Goal: Check status: Check status

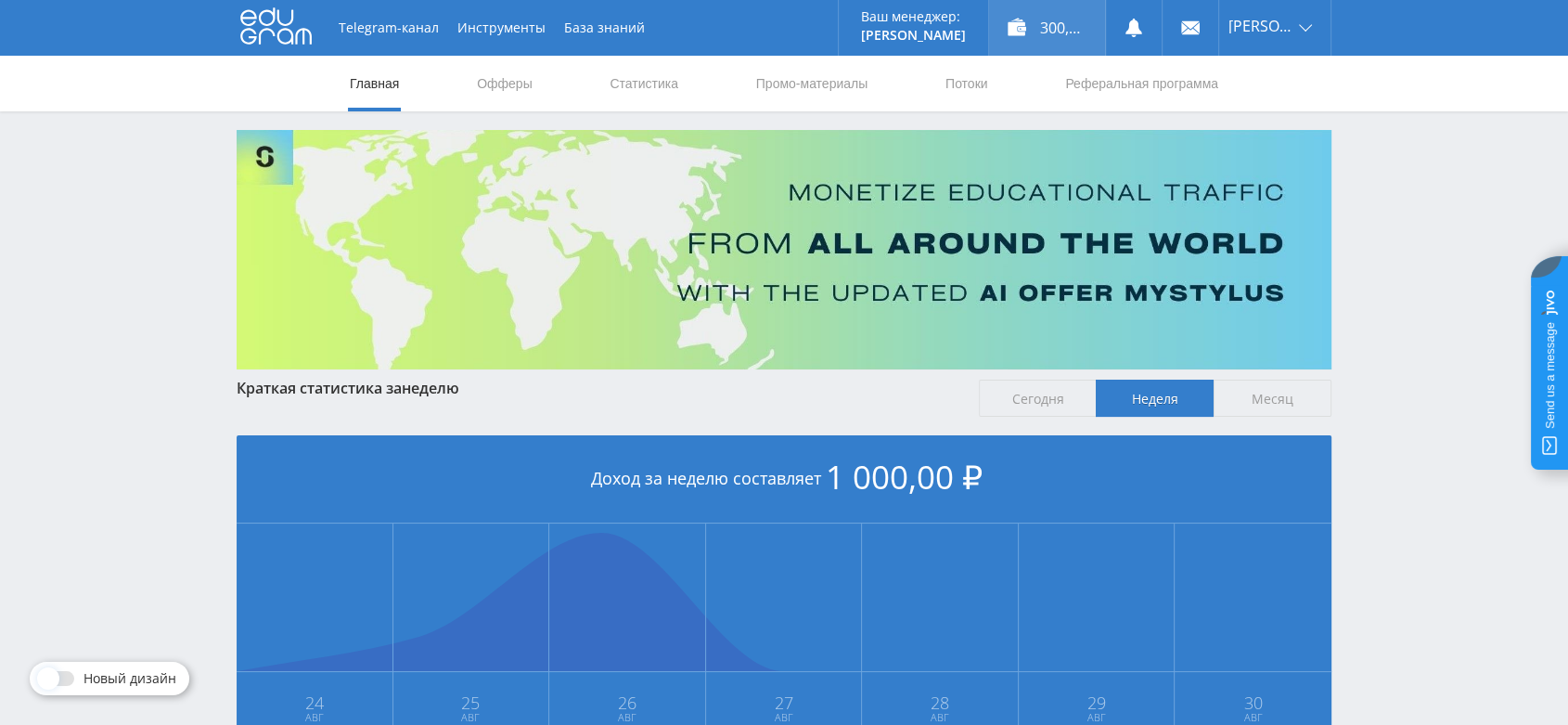
click at [1070, 35] on div "300,00 ₽" at bounding box center [1047, 27] width 116 height 55
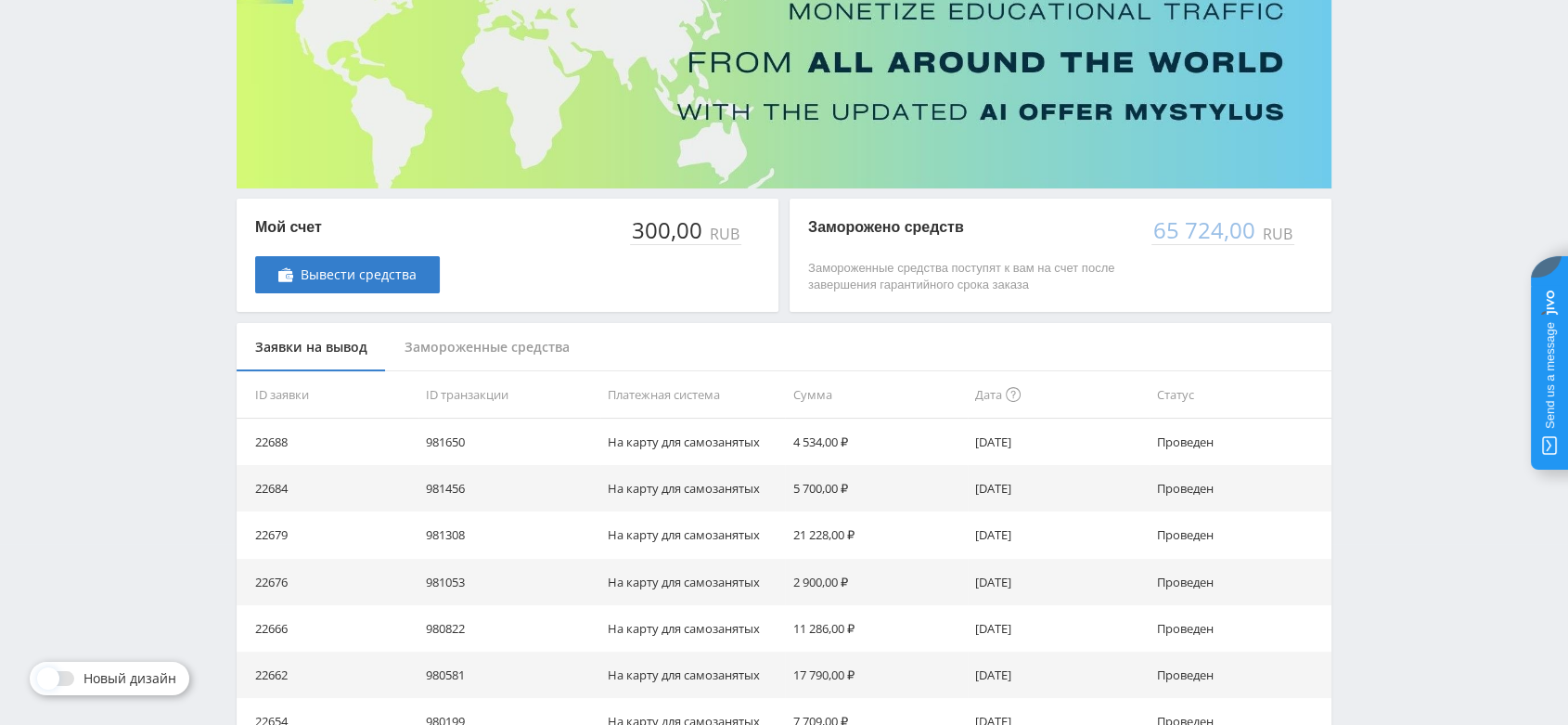
scroll to position [206, 0]
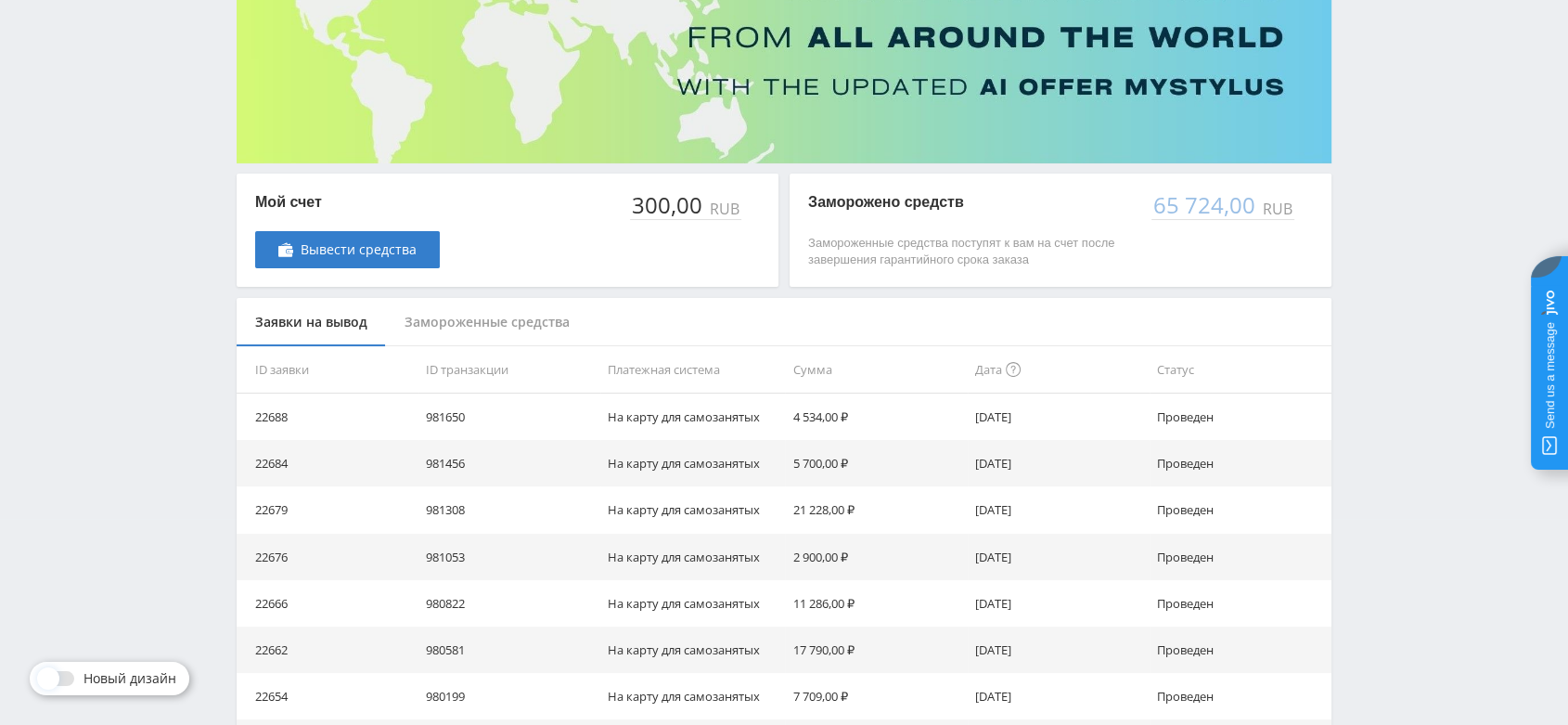
click at [503, 315] on div "Замороженные средства" at bounding box center [486, 322] width 203 height 49
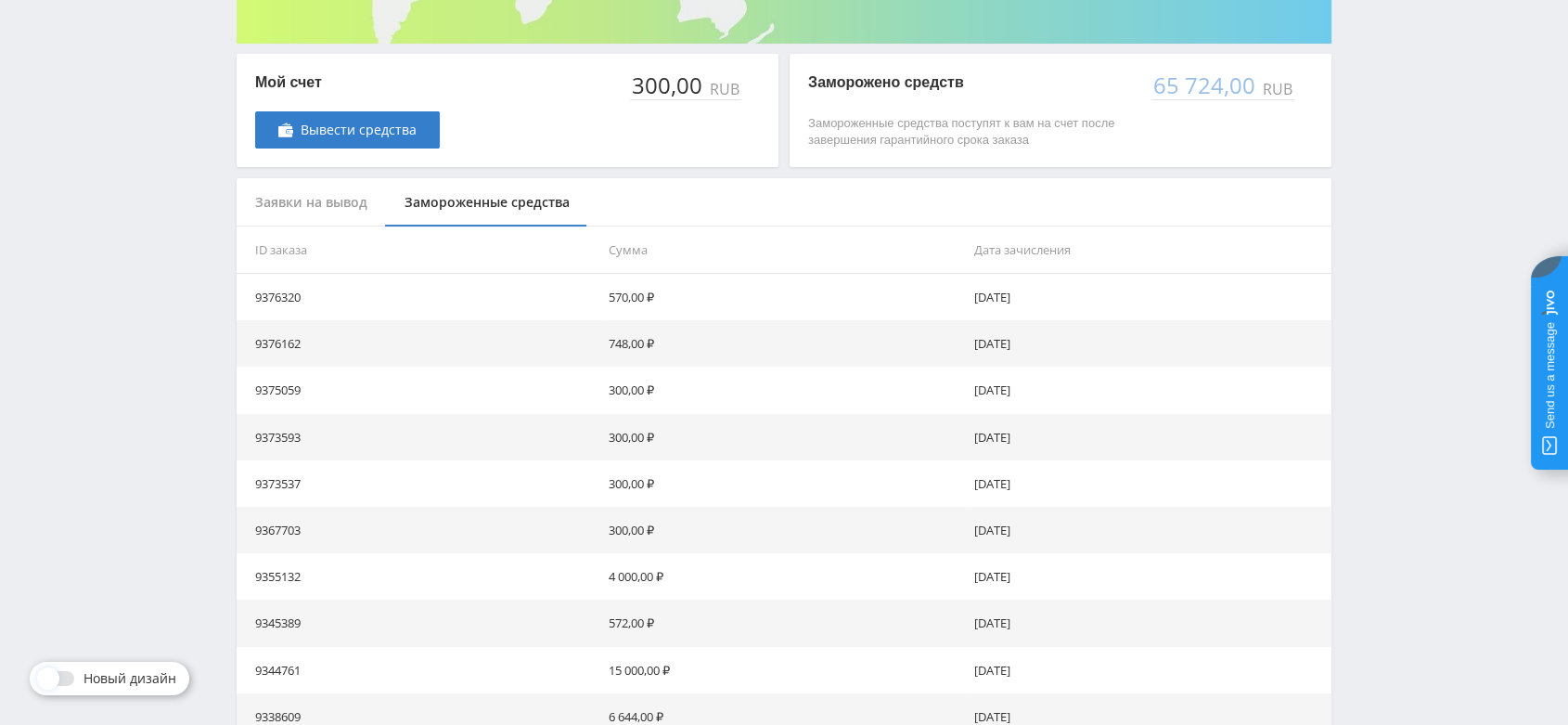
scroll to position [477, 0]
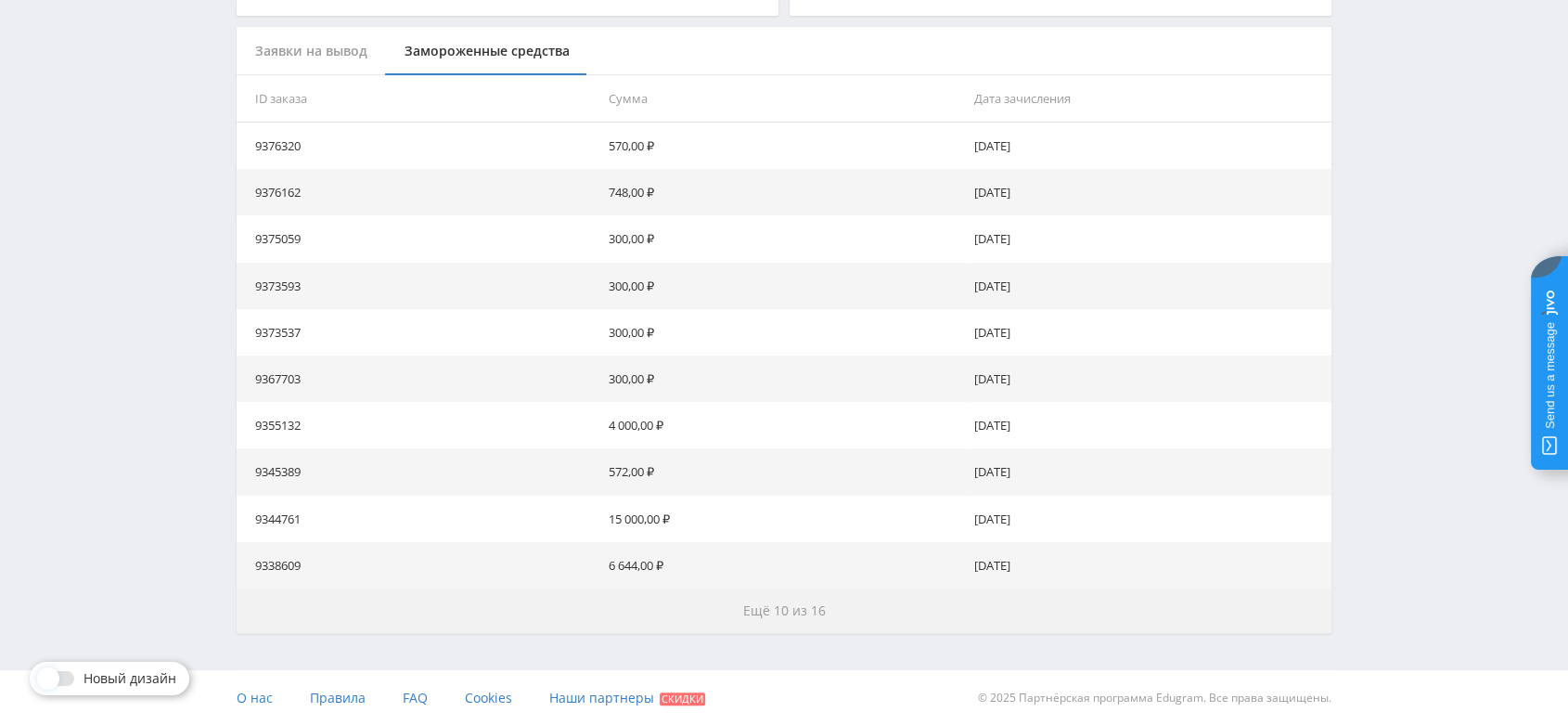
click at [782, 615] on span "Ещё 10 из 16" at bounding box center [784, 610] width 82 height 17
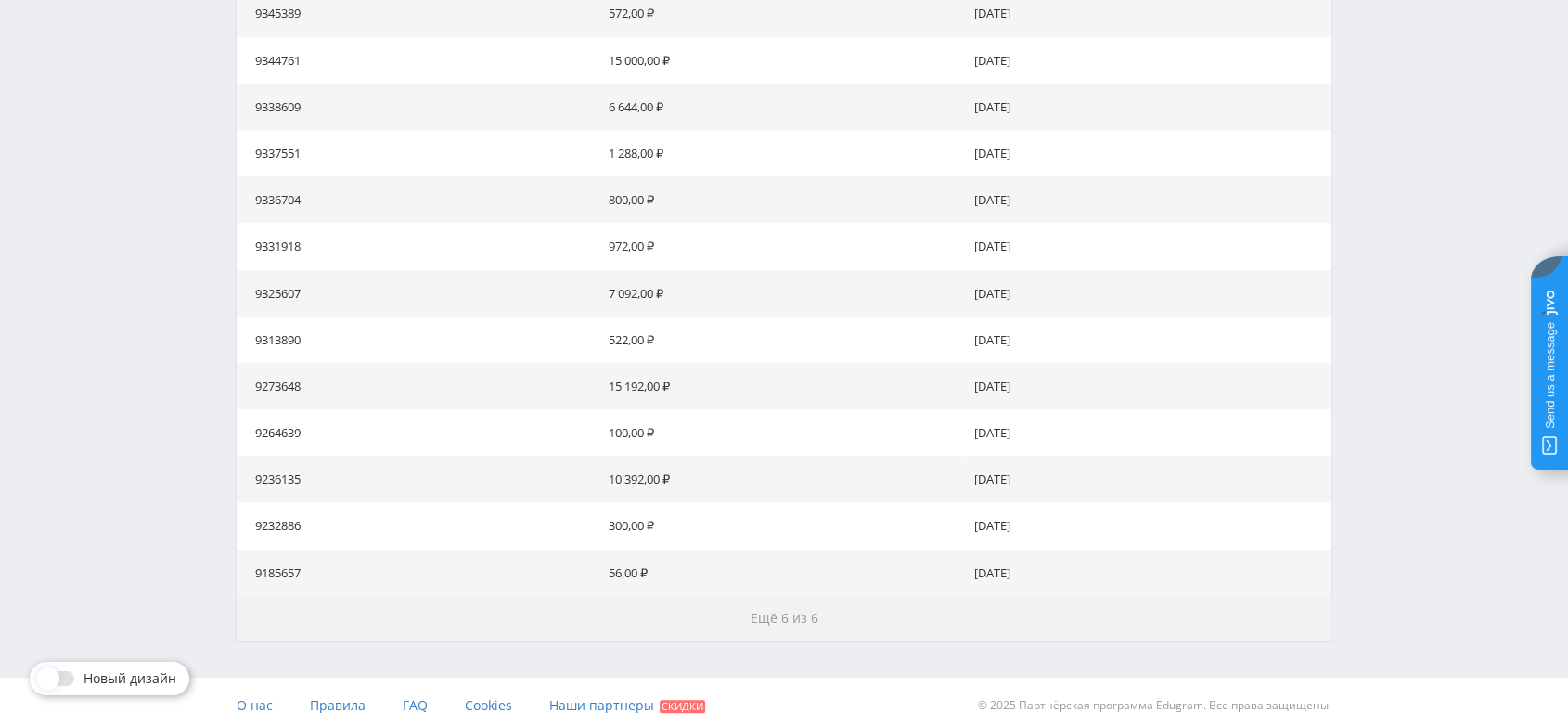
scroll to position [943, 0]
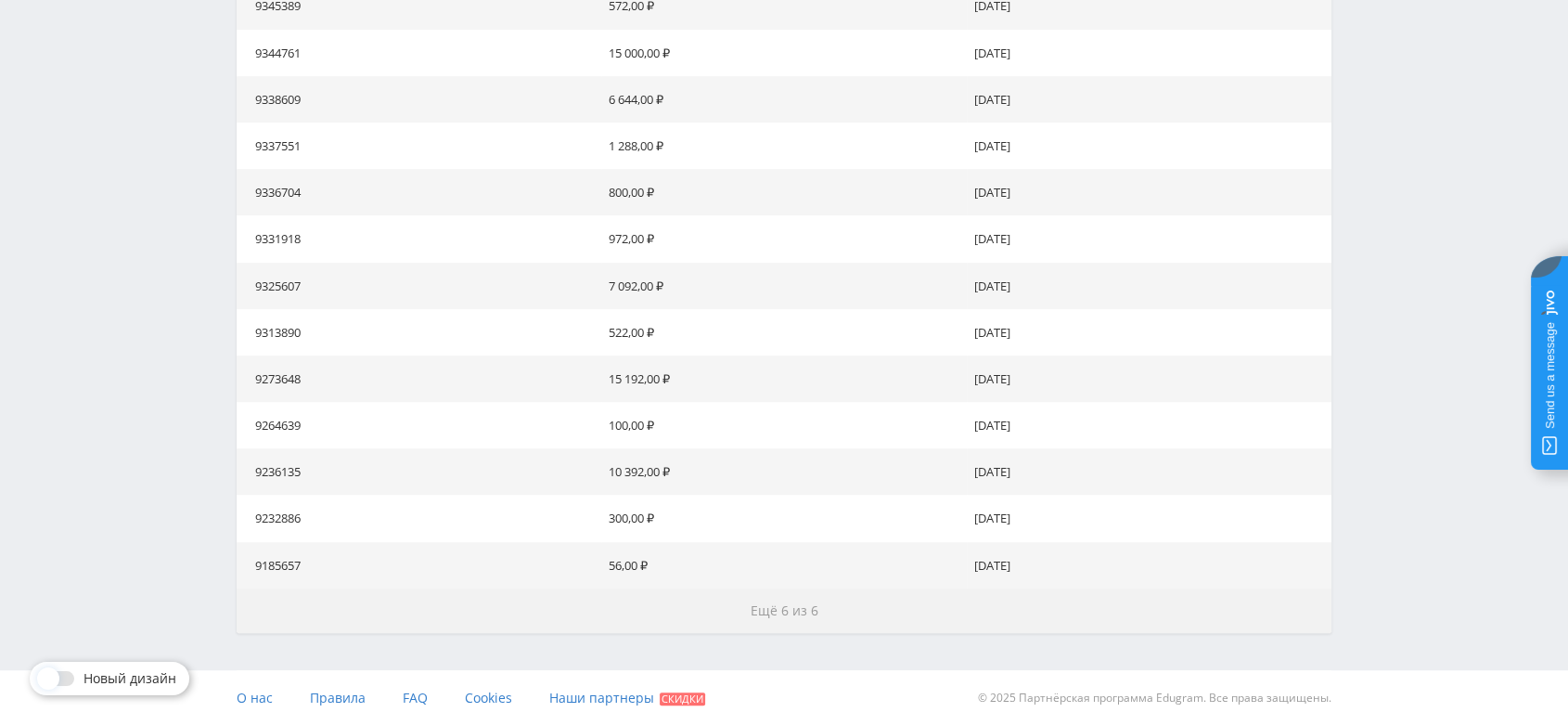
click at [782, 615] on span "Ещё 6 из 6" at bounding box center [784, 610] width 68 height 17
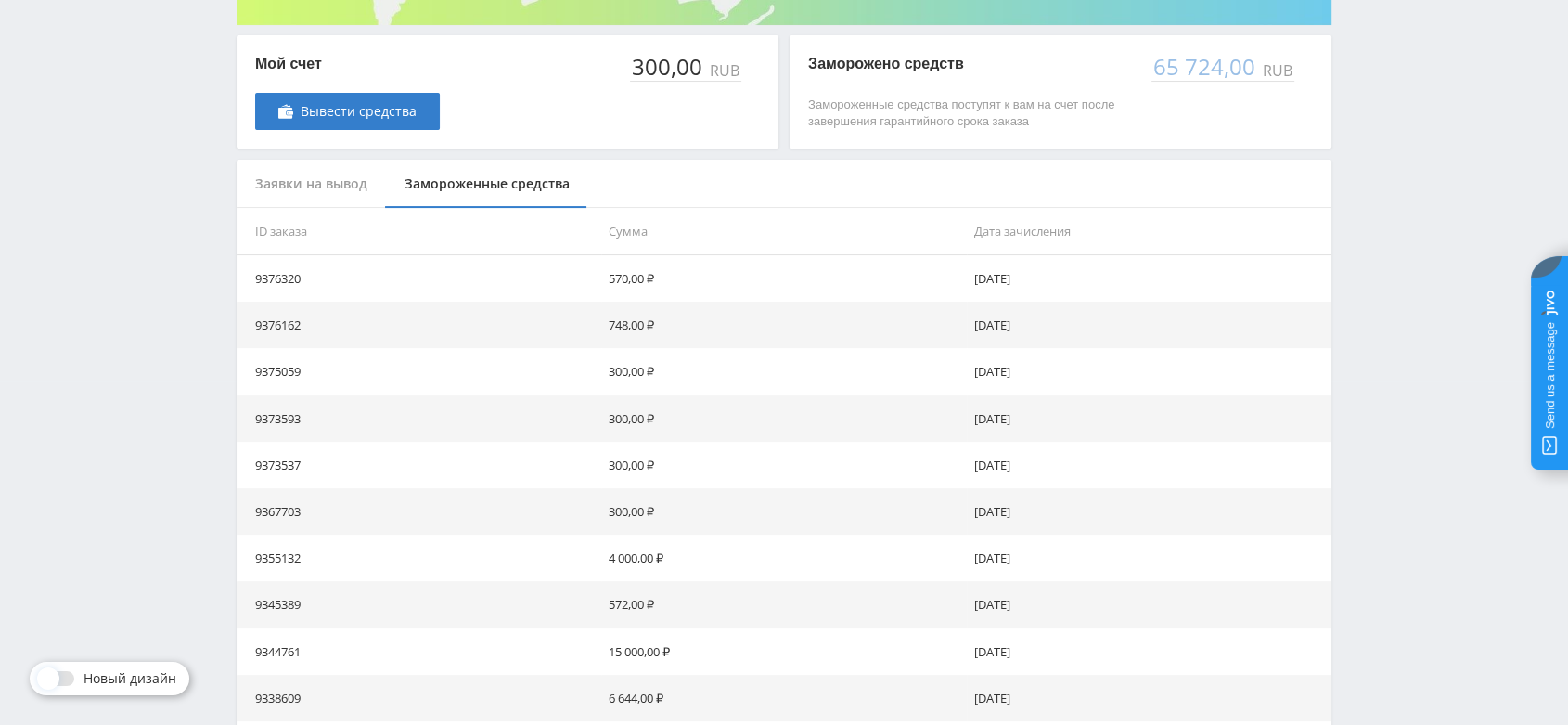
scroll to position [309, 0]
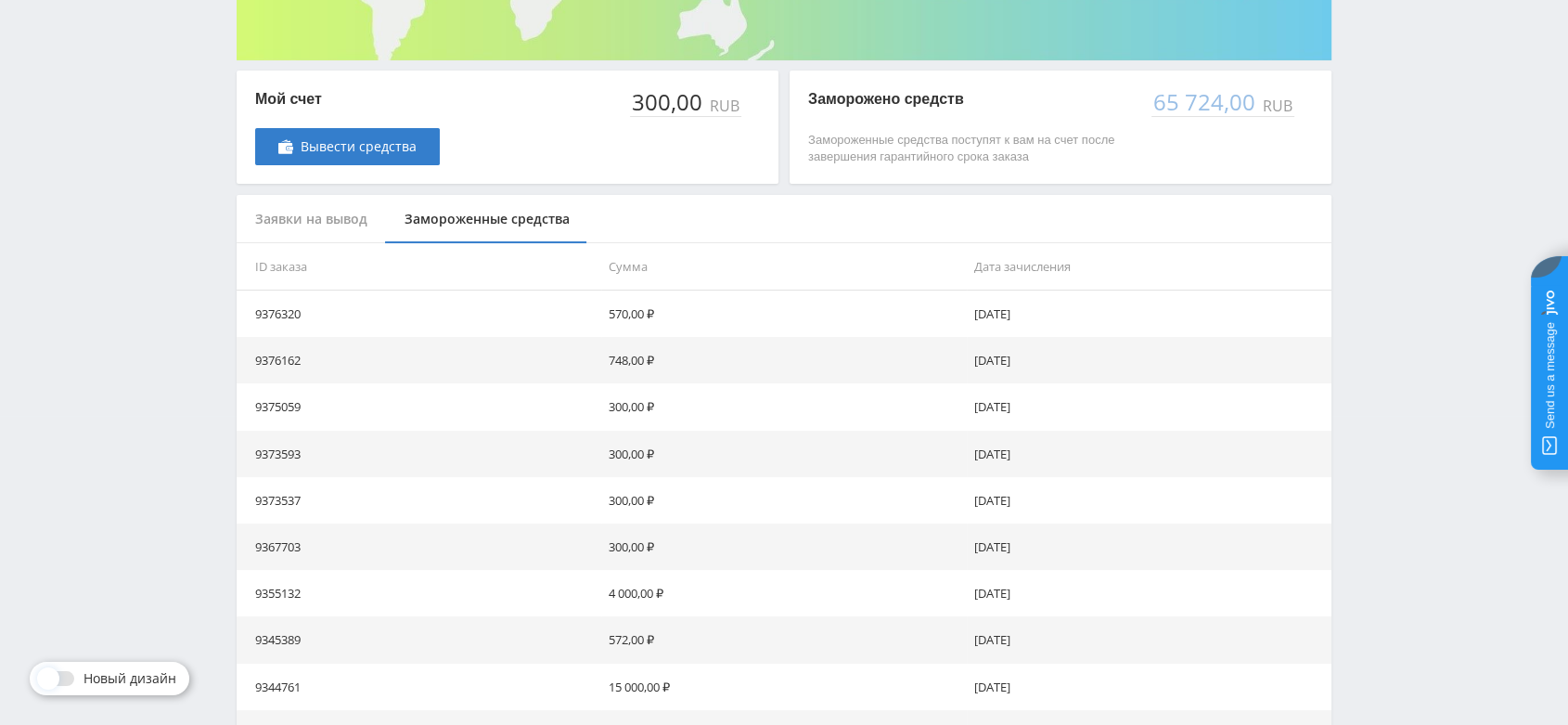
click at [1412, 117] on div "Telegram-канал Инструменты База знаний Ваш менеджер: [PERSON_NAME] Online @val_…" at bounding box center [784, 642] width 1568 height 1903
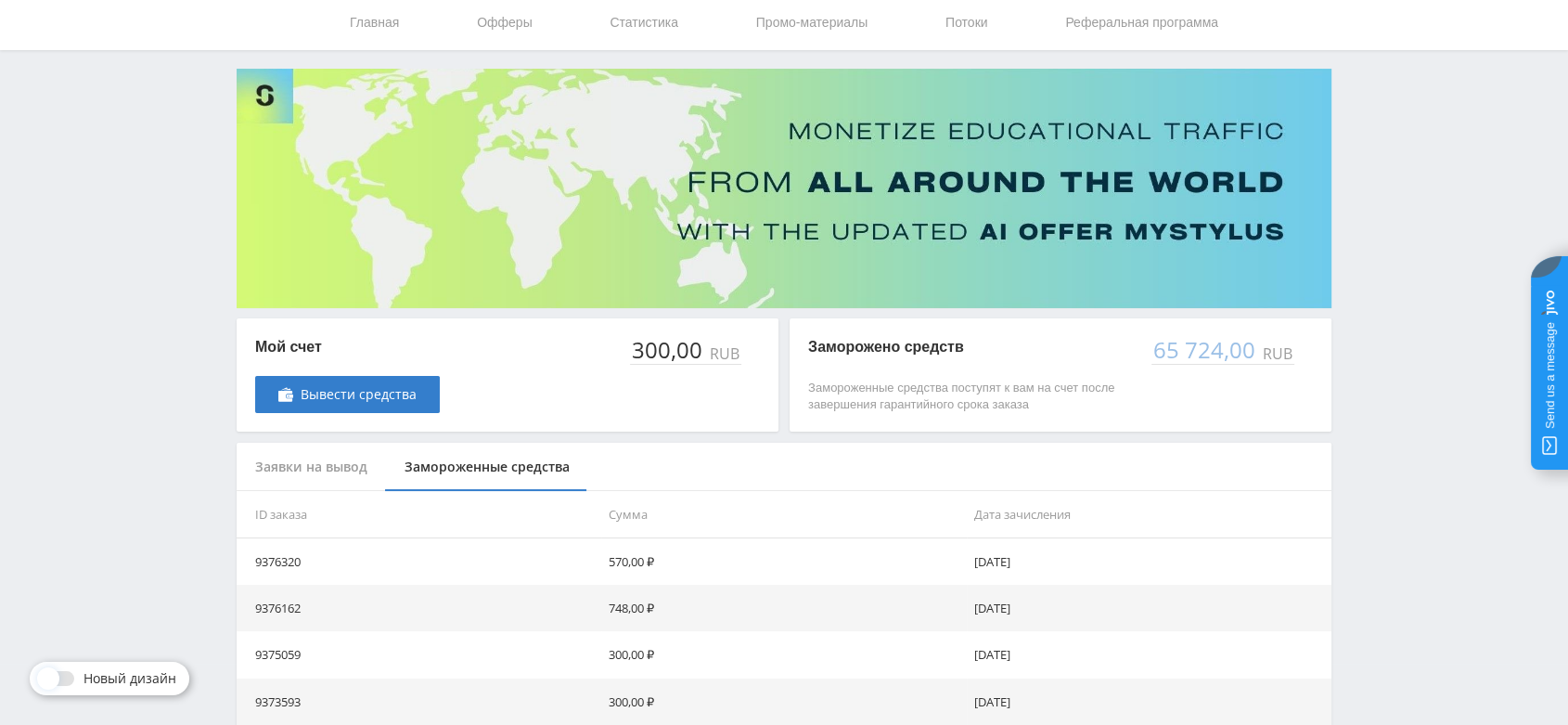
scroll to position [0, 0]
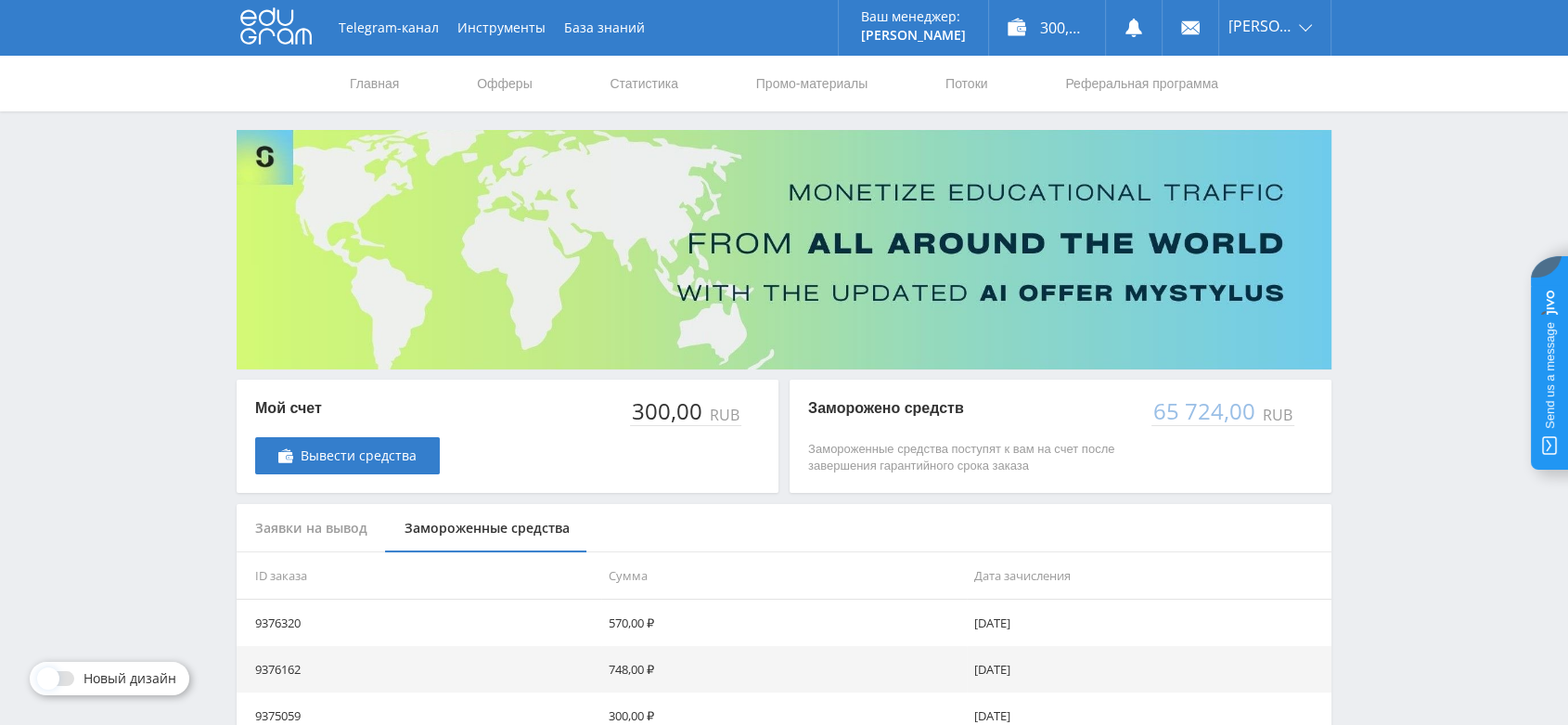
click at [267, 16] on icon at bounding box center [276, 26] width 72 height 37
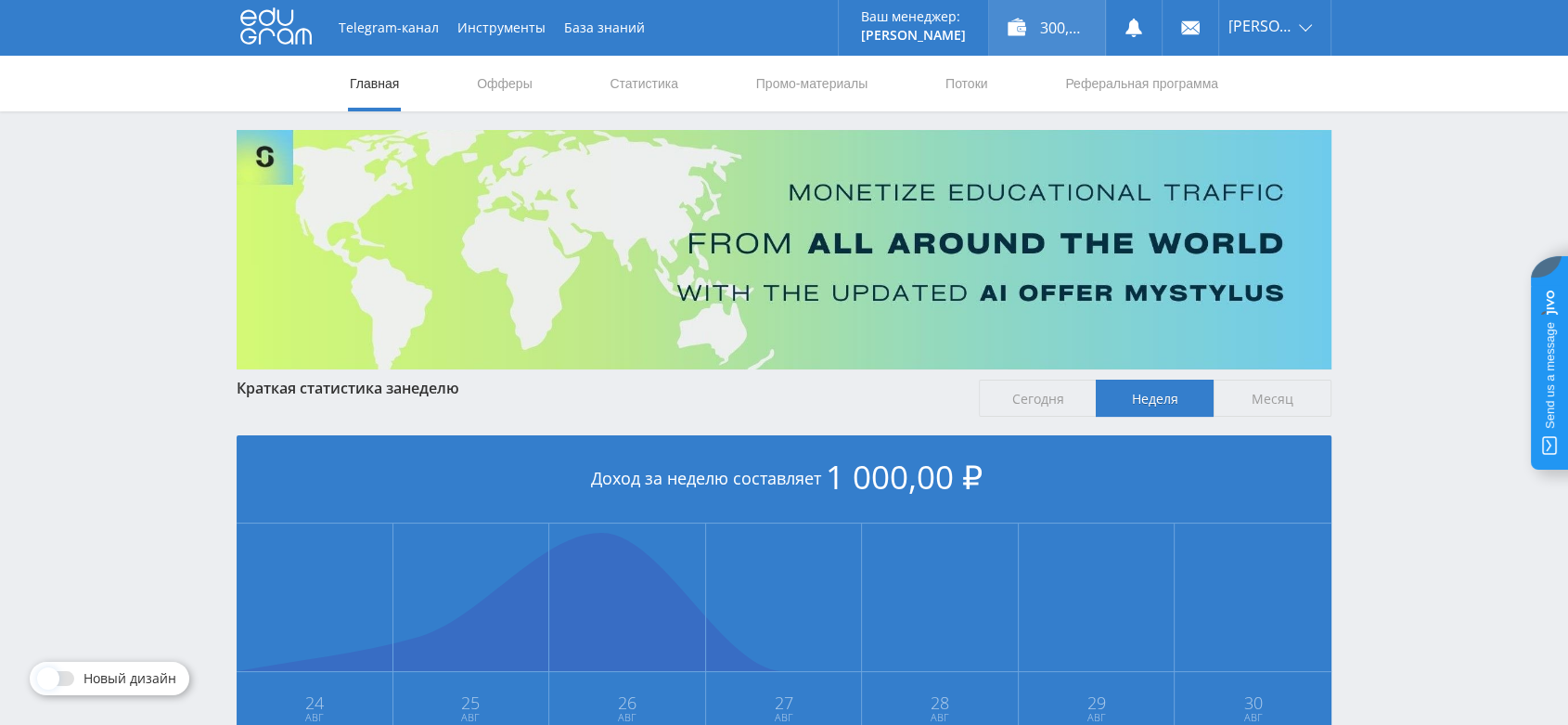
click at [1064, 34] on div "300,00 ₽" at bounding box center [1047, 27] width 116 height 55
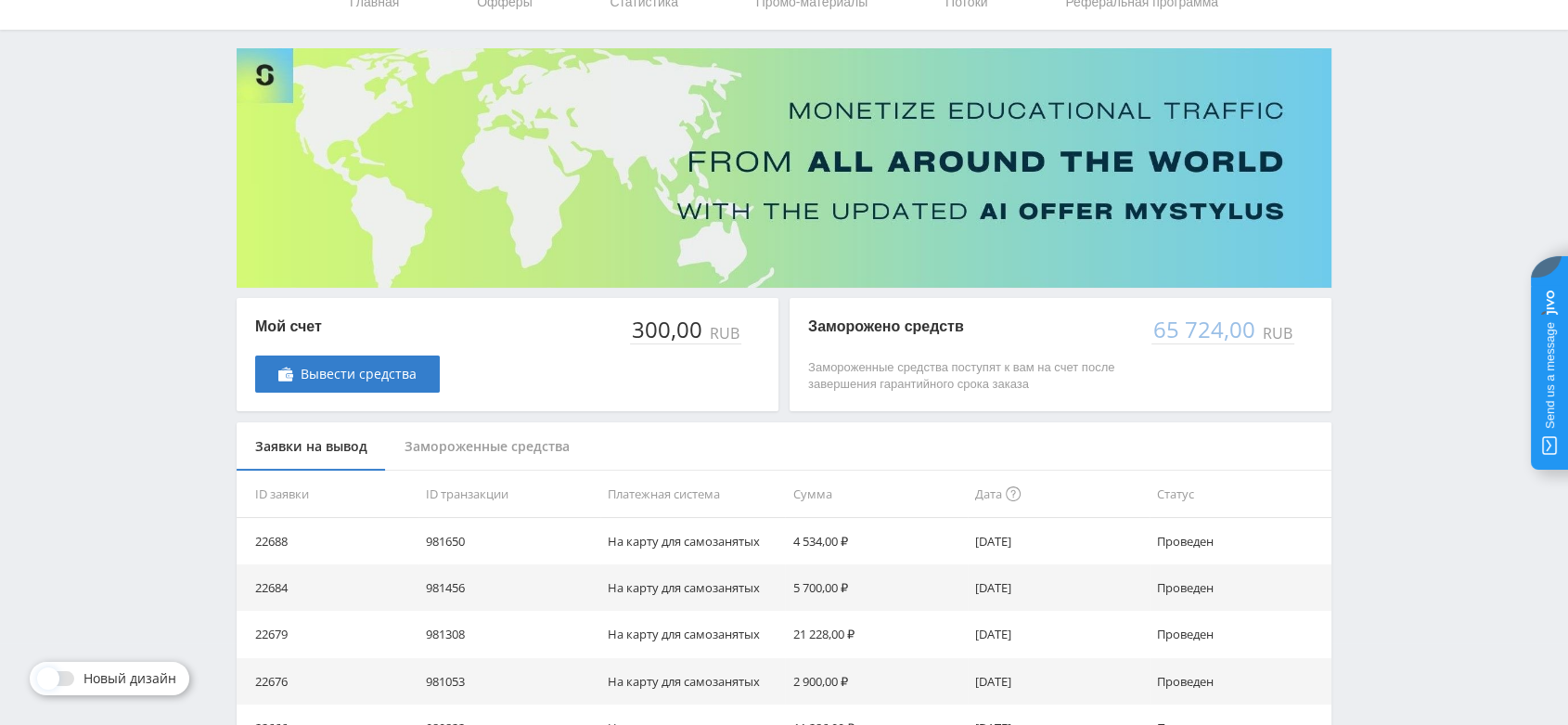
scroll to position [206, 0]
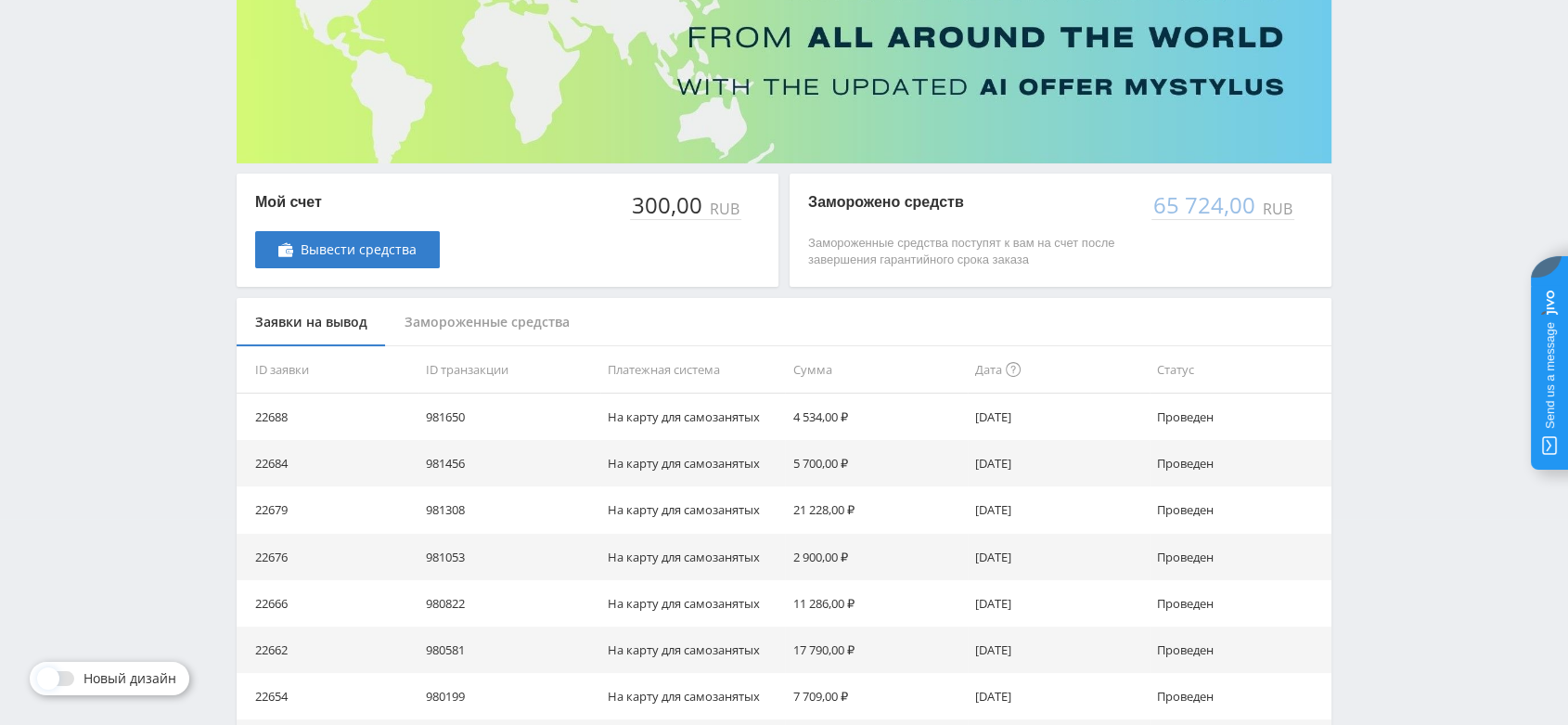
click at [568, 321] on div "Замороженные средства" at bounding box center [486, 322] width 203 height 49
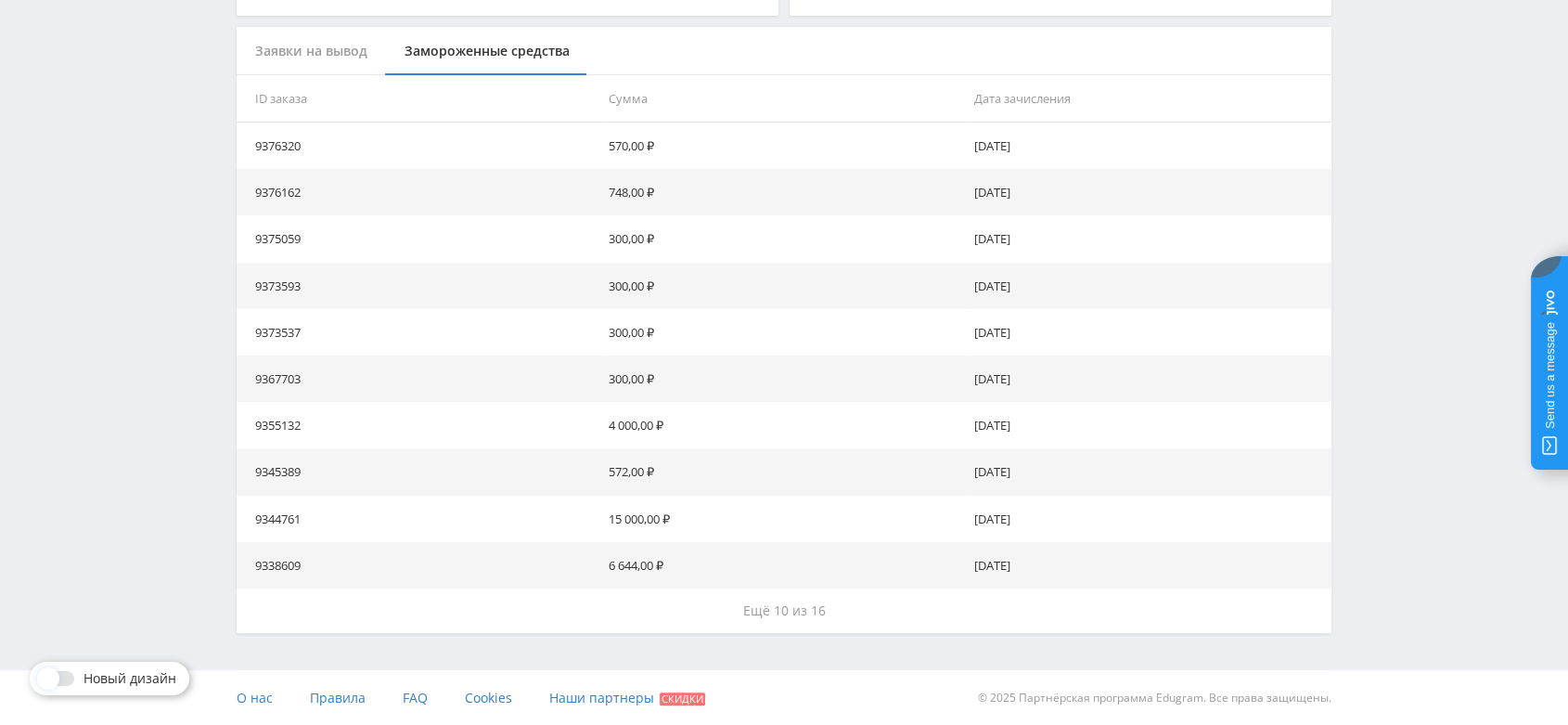
scroll to position [0, 0]
